Goal: Check status: Check status

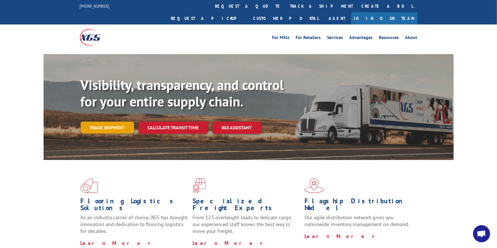
click at [106, 122] on link "Track shipment" at bounding box center [108, 128] width 54 height 12
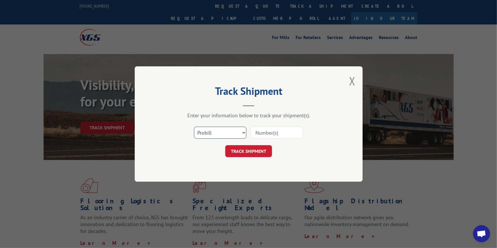
click at [241, 132] on select "Select category... Probill BOL PO" at bounding box center [220, 133] width 52 height 12
select select "bol"
click at [194, 127] on select "Select category... Probill BOL PO" at bounding box center [220, 133] width 52 height 12
click at [266, 132] on input at bounding box center [277, 133] width 52 height 12
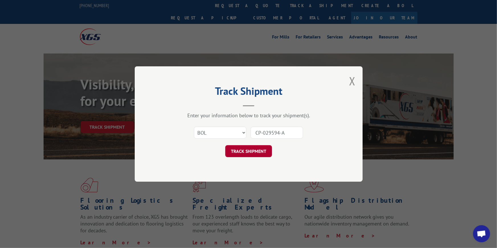
type input "CP-029594-A"
click at [257, 150] on button "TRACK SHIPMENT" at bounding box center [248, 151] width 47 height 12
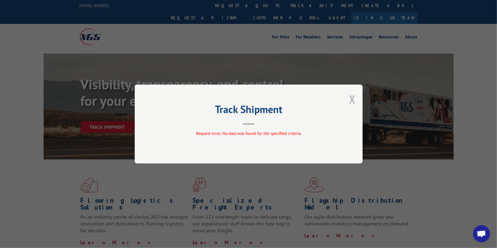
click at [354, 100] on button "Close modal" at bounding box center [352, 99] width 6 height 15
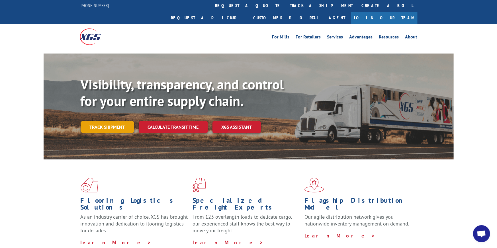
click at [116, 121] on link "Track shipment" at bounding box center [108, 127] width 54 height 12
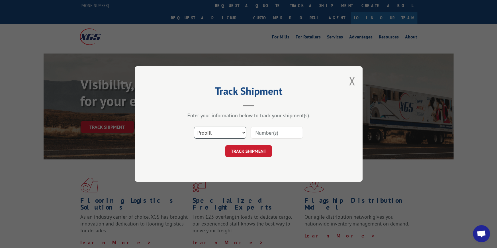
click at [241, 133] on select "Select category... Probill BOL PO" at bounding box center [220, 133] width 52 height 12
select select "bol"
click at [194, 127] on select "Select category... Probill BOL PO" at bounding box center [220, 133] width 52 height 12
click at [280, 132] on input at bounding box center [277, 133] width 52 height 12
type input "CP-029594.A"
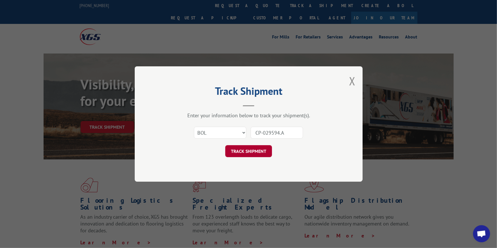
click at [246, 151] on button "TRACK SHIPMENT" at bounding box center [248, 151] width 47 height 12
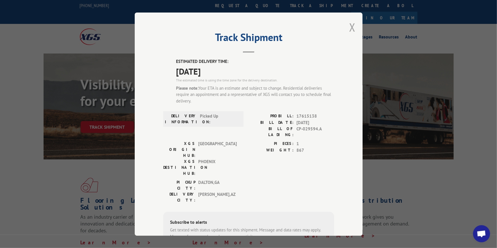
click at [352, 31] on button "Close modal" at bounding box center [352, 27] width 6 height 15
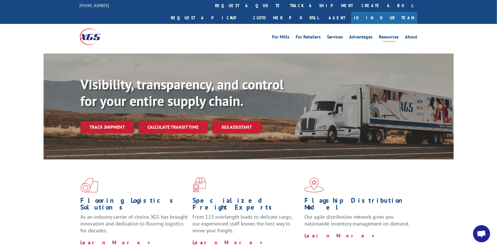
click at [389, 35] on link "Resources" at bounding box center [389, 38] width 20 height 6
click at [82, 121] on link "Track shipment" at bounding box center [108, 127] width 54 height 12
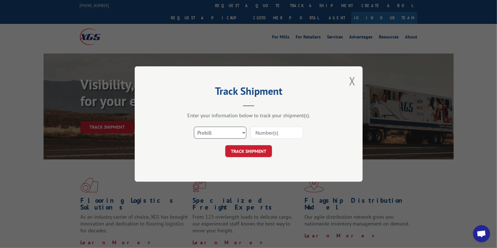
click at [214, 134] on select "Select category... Probill BOL PO" at bounding box center [220, 133] width 52 height 12
click at [194, 127] on select "Select category... Probill BOL PO" at bounding box center [220, 133] width 52 height 12
click at [261, 132] on input at bounding box center [277, 133] width 52 height 12
click at [224, 133] on select "Select category... Probill BOL PO" at bounding box center [220, 133] width 52 height 12
select select "probill"
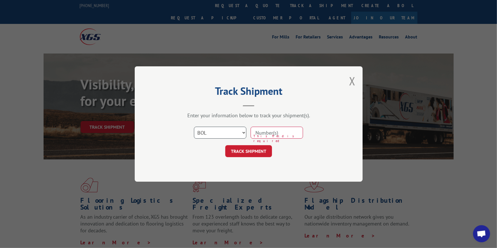
click at [194, 127] on select "Select category... Probill BOL PO" at bounding box center [220, 133] width 52 height 12
click at [250, 133] on div "Select category... Probill BOL PO This field is required" at bounding box center [248, 132] width 171 height 19
click at [255, 134] on input at bounding box center [277, 133] width 52 height 12
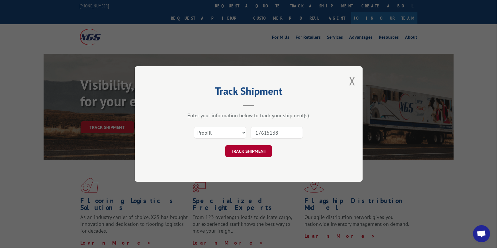
type input "17615138"
click at [247, 152] on button "TRACK SHIPMENT" at bounding box center [248, 151] width 47 height 12
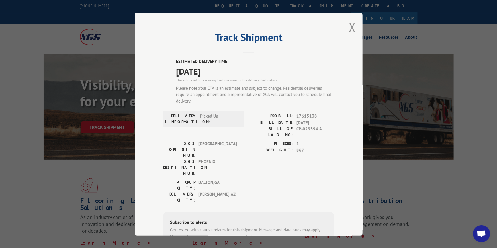
scroll to position [0, 0]
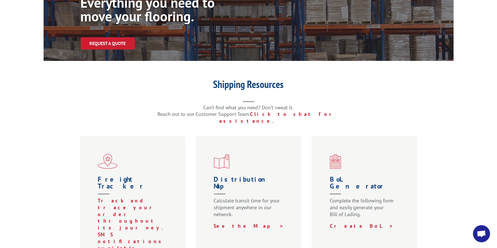
scroll to position [87, 0]
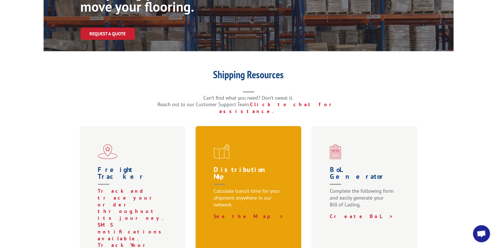
click at [225, 144] on div "Distribution Map Calculate transit time for your shipment anywhere in our netwo…" at bounding box center [249, 199] width 106 height 147
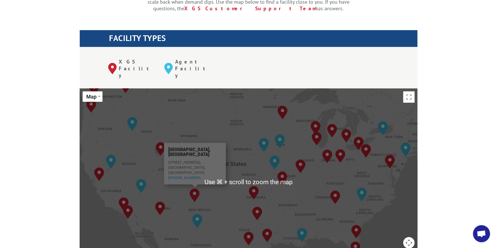
scroll to position [193, 0]
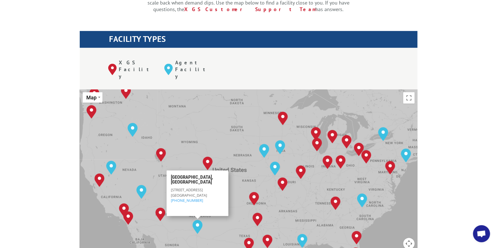
click at [199, 218] on div "Albuquerque, NM Baltimore, MD Boise, ID Charlotte, NC Chicago, IL Chino, CA Cle…" at bounding box center [249, 182] width 338 height 187
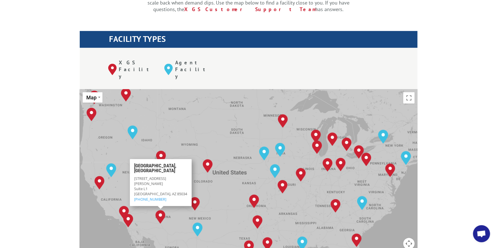
click at [159, 210] on img "Phoenix, AZ" at bounding box center [160, 217] width 10 height 14
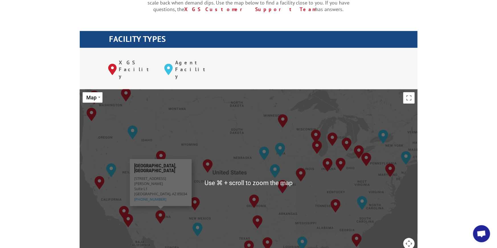
click at [159, 210] on img "Phoenix, AZ" at bounding box center [160, 217] width 10 height 14
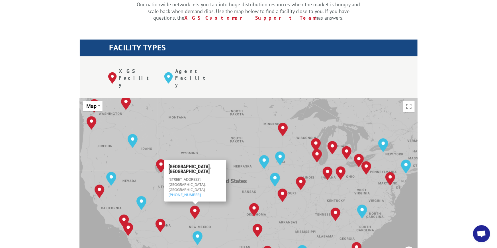
scroll to position [184, 0]
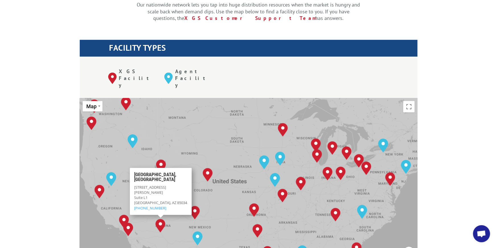
click at [135, 135] on div "Albuquerque, NM Baltimore, MD Boise, ID Charlotte, NC Chicago, IL Chino, CA Cle…" at bounding box center [249, 191] width 338 height 187
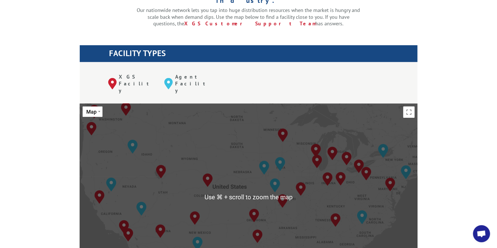
scroll to position [178, 0]
